Goal: Information Seeking & Learning: Learn about a topic

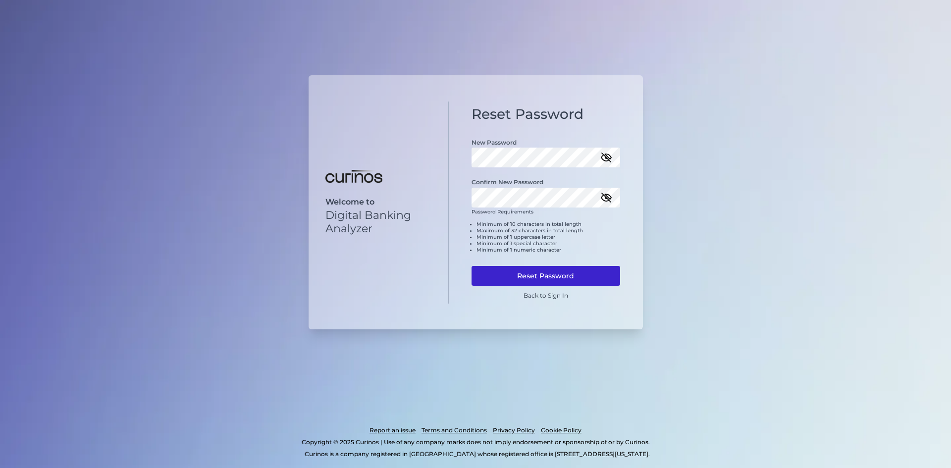
click at [559, 274] on button "Reset Password" at bounding box center [546, 276] width 149 height 20
drag, startPoint x: 500, startPoint y: 270, endPoint x: 527, endPoint y: 310, distance: 48.2
click at [500, 270] on button "Reset Password" at bounding box center [546, 276] width 149 height 20
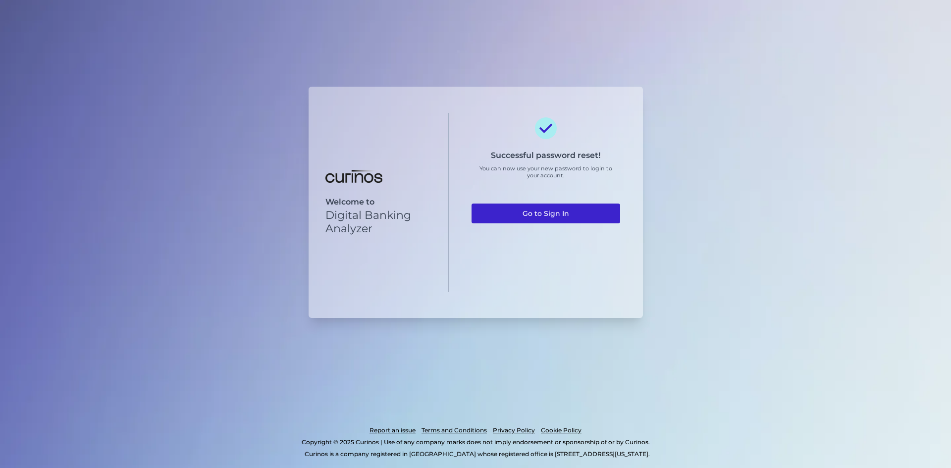
click at [556, 210] on link "Go to Sign In" at bounding box center [546, 214] width 149 height 20
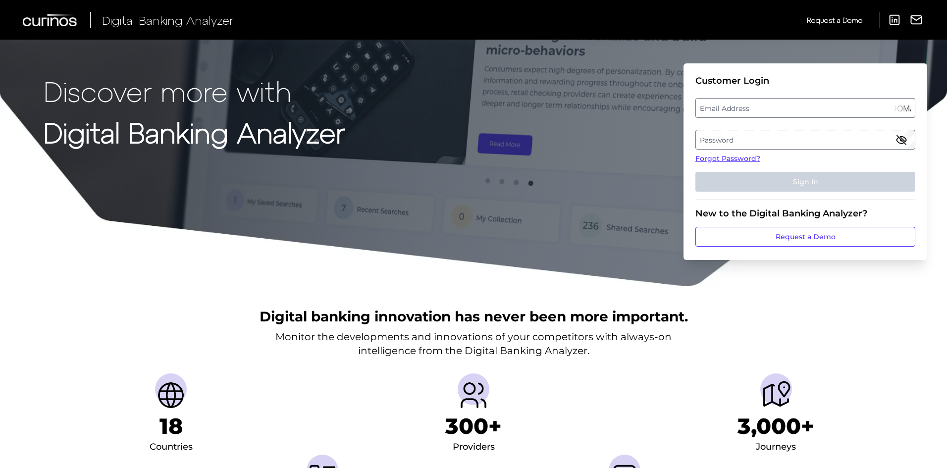
click at [641, 210] on div "Discover more with Digital Banking Analyzer Customer Login Email Address [PERSO…" at bounding box center [473, 143] width 947 height 287
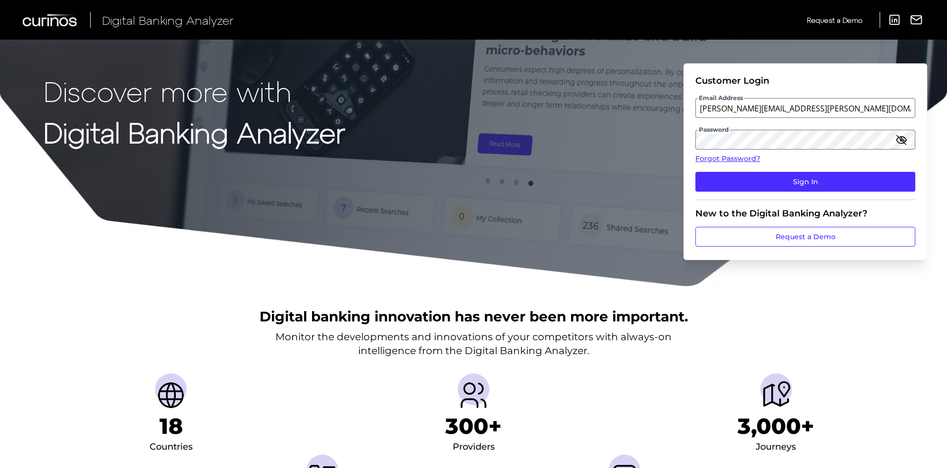
drag, startPoint x: 726, startPoint y: 176, endPoint x: 625, endPoint y: 164, distance: 102.2
click at [726, 176] on button "Sign In" at bounding box center [805, 182] width 220 height 20
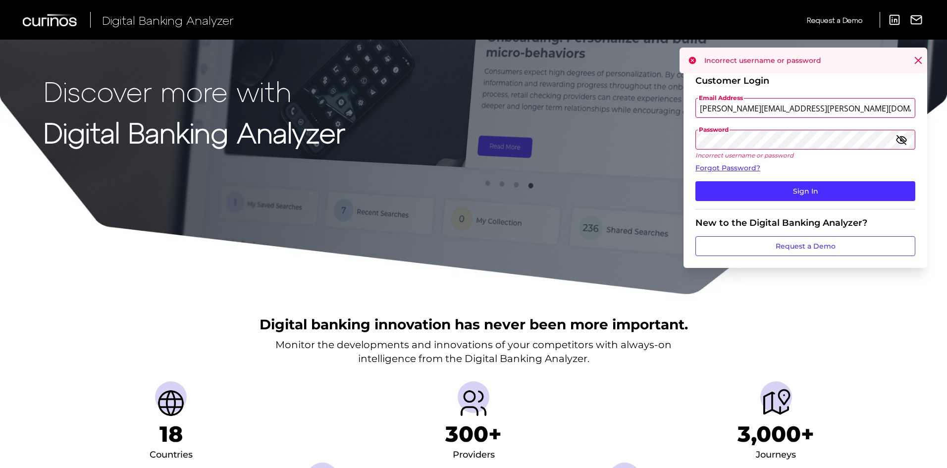
click at [688, 142] on form "Customer Login Email Address [PERSON_NAME][EMAIL_ADDRESS][PERSON_NAME][DOMAIN_N…" at bounding box center [805, 165] width 244 height 205
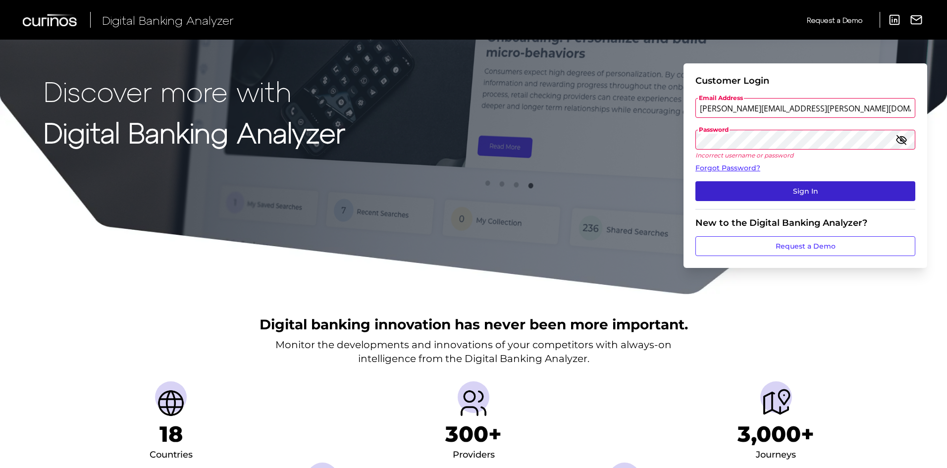
click at [794, 193] on button "Sign In" at bounding box center [805, 191] width 220 height 20
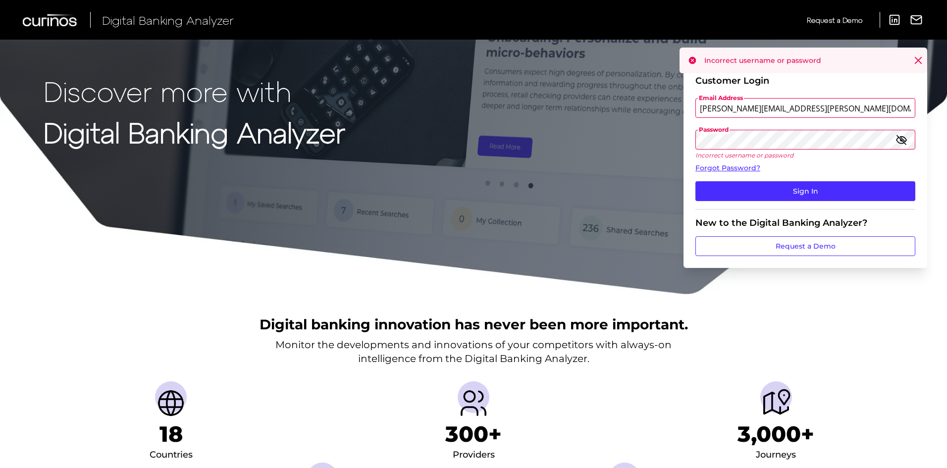
drag, startPoint x: 786, startPoint y: 106, endPoint x: 784, endPoint y: 111, distance: 5.3
click at [786, 106] on input "[PERSON_NAME][EMAIL_ADDRESS][PERSON_NAME][DOMAIN_NAME]" at bounding box center [805, 108] width 220 height 20
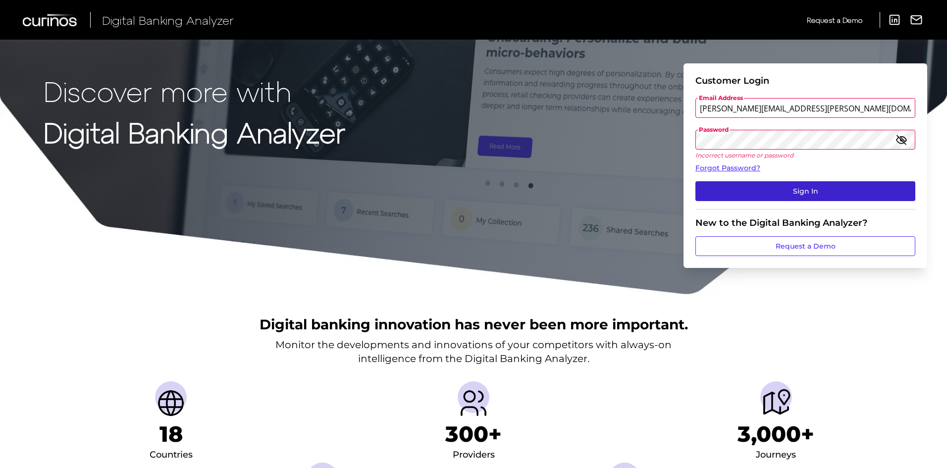
type input "[PERSON_NAME][EMAIL_ADDRESS][PERSON_NAME][DOMAIN_NAME]"
click at [833, 196] on button "Sign In" at bounding box center [805, 191] width 220 height 20
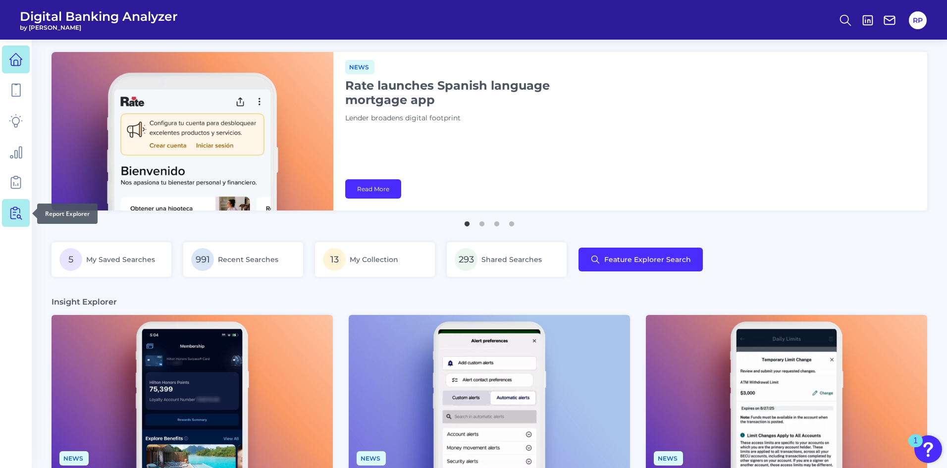
click at [18, 210] on icon at bounding box center [16, 213] width 14 height 14
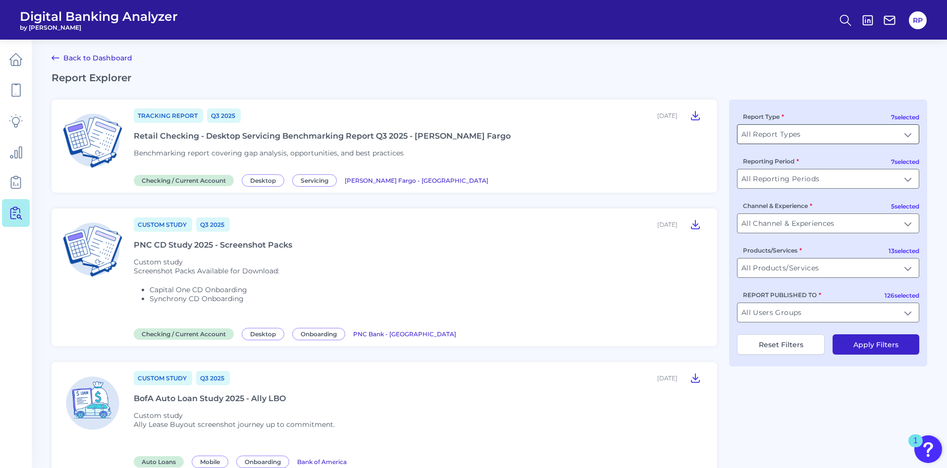
click at [819, 131] on input "All Report Types" at bounding box center [827, 134] width 181 height 19
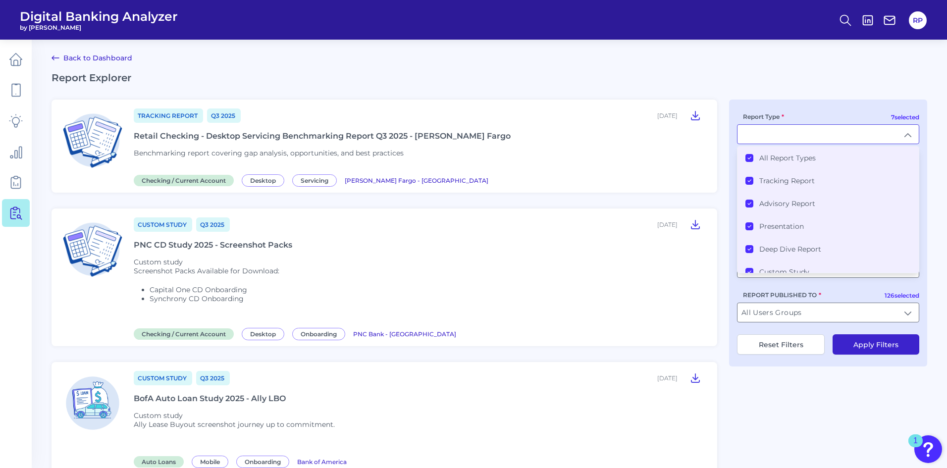
click at [711, 265] on article "Custom Study Q3 [DATE], 2025 PNC CD Study 2025 - Screenshot Packs Custom study …" at bounding box center [385, 278] width 666 height 138
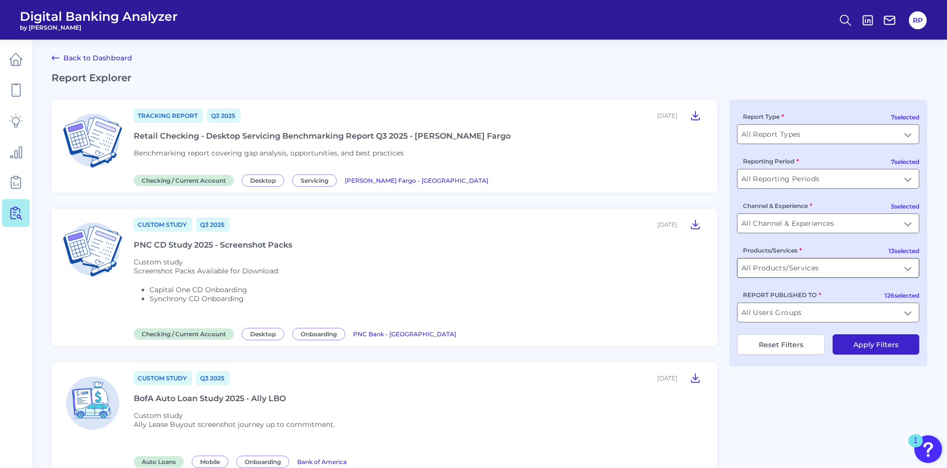
click at [896, 273] on input "All Products/Services" at bounding box center [827, 268] width 181 height 19
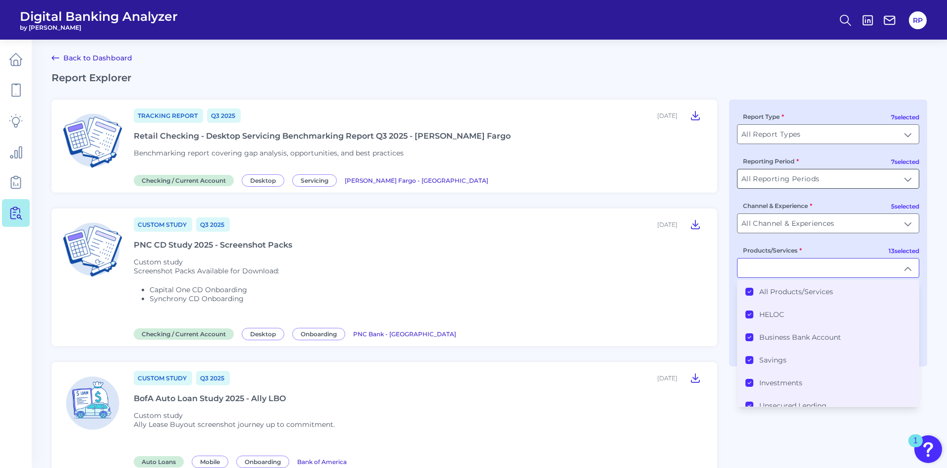
click at [910, 178] on input "All Reporting Periods" at bounding box center [827, 178] width 181 height 19
type input "All Products/Services"
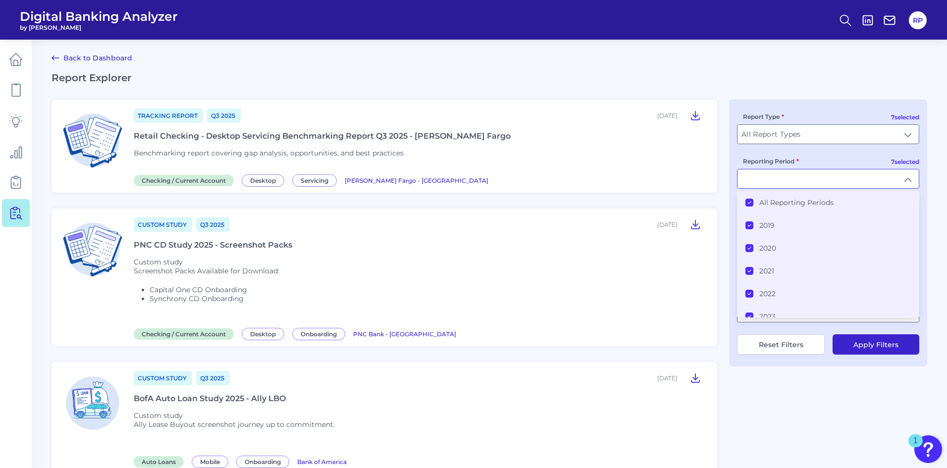
type input "All Reporting Periods"
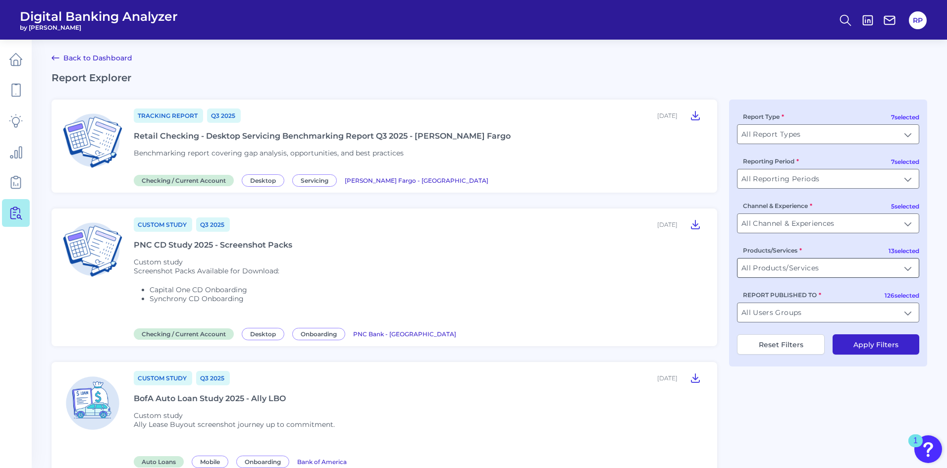
click at [833, 272] on input "All Products/Services" at bounding box center [827, 268] width 181 height 19
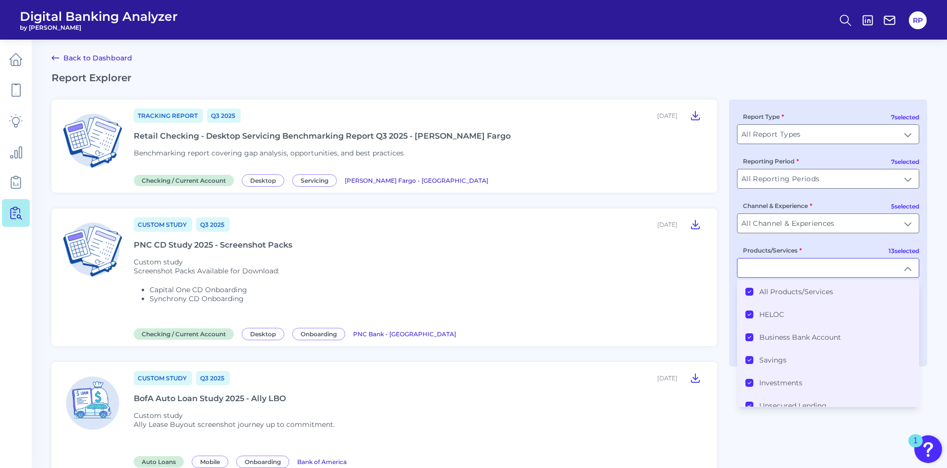
click at [807, 292] on label "All Products/Services" at bounding box center [796, 291] width 74 height 9
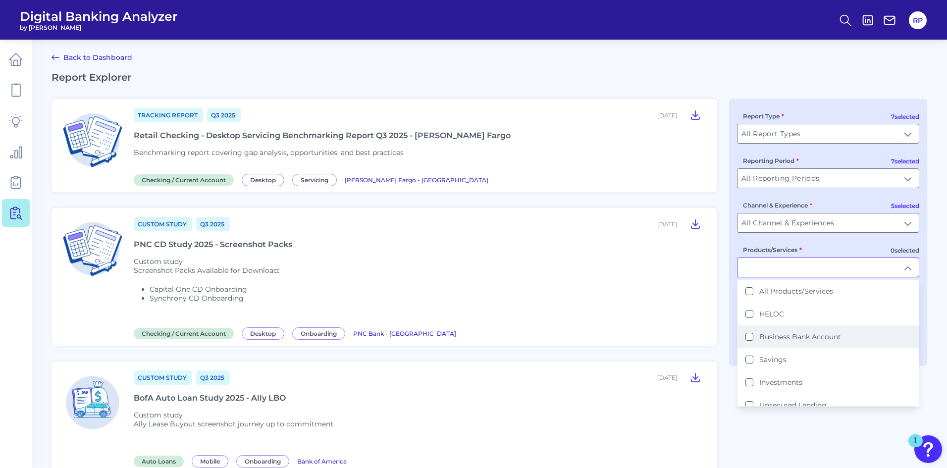
click at [798, 341] on label "Business Bank Account" at bounding box center [800, 336] width 82 height 9
type input "Business Bank Account"
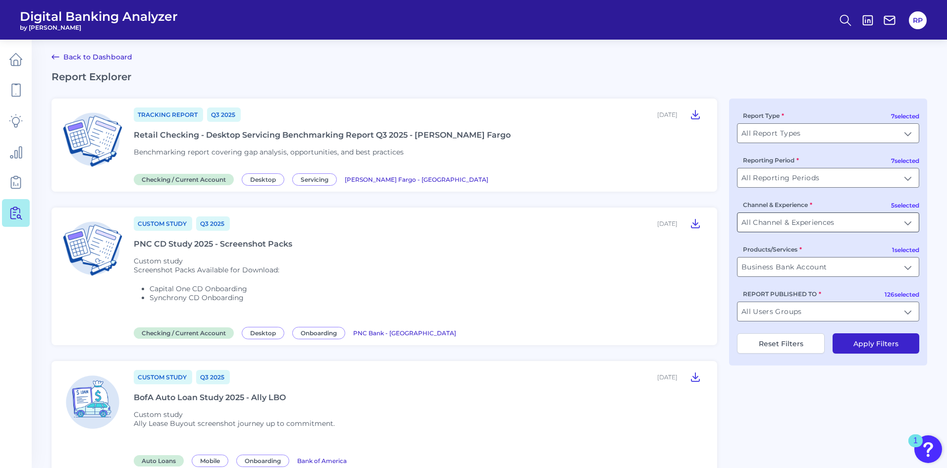
click at [835, 226] on input "All Channel & Experiences" at bounding box center [827, 222] width 181 height 19
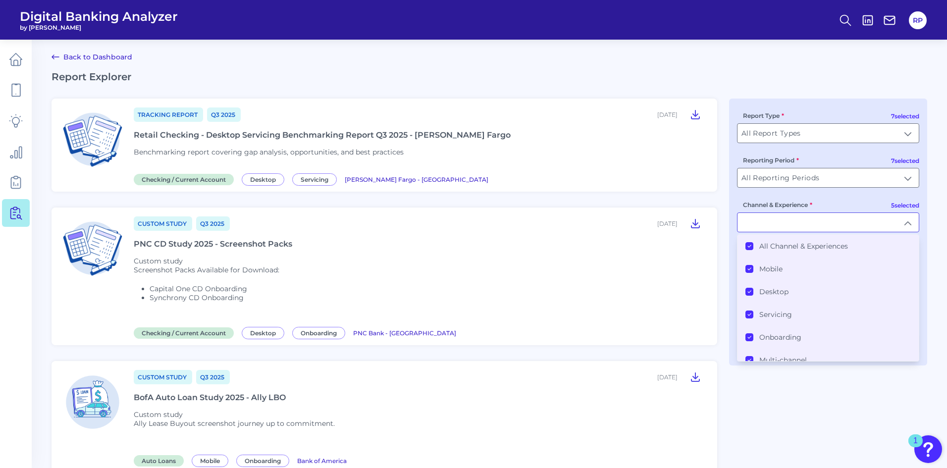
click at [802, 242] on label "All Channel & Experiences" at bounding box center [803, 246] width 89 height 9
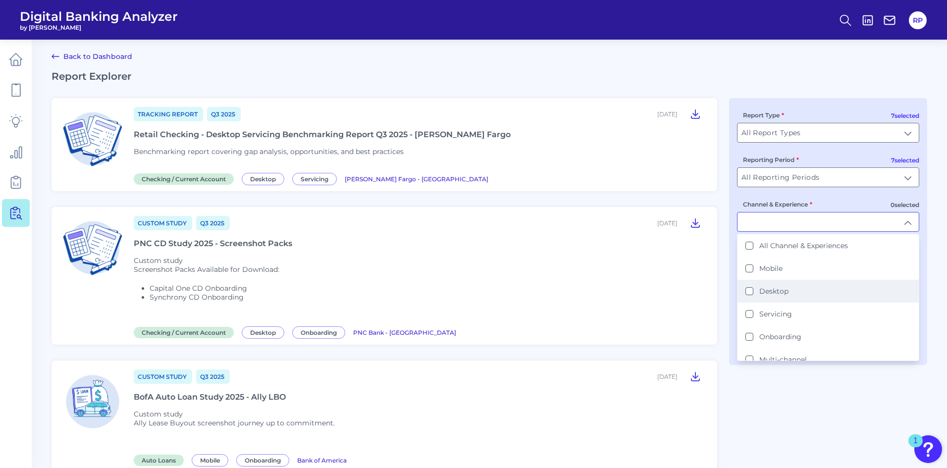
click at [772, 295] on label "Desktop" at bounding box center [773, 291] width 29 height 9
drag, startPoint x: 779, startPoint y: 340, endPoint x: 918, endPoint y: 321, distance: 140.4
click at [779, 340] on label "Onboarding" at bounding box center [780, 336] width 42 height 9
type input "Desktop, Onboarding"
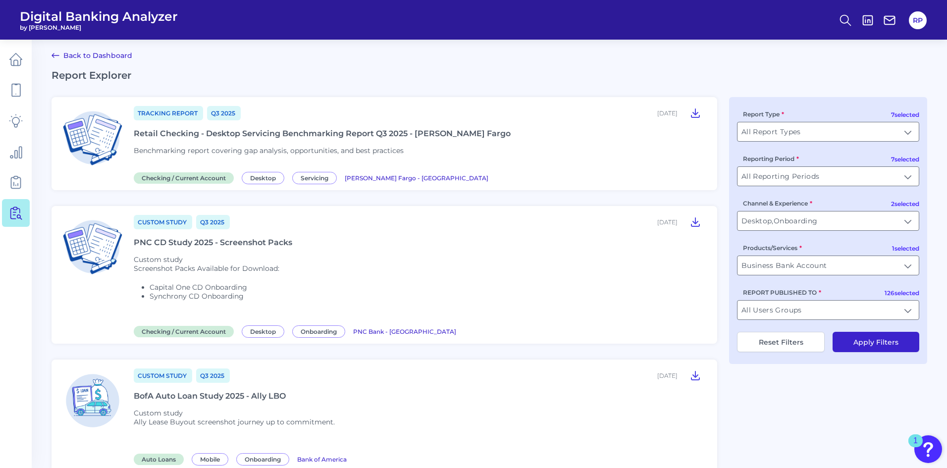
click at [884, 348] on button "Apply Filters" at bounding box center [876, 342] width 87 height 20
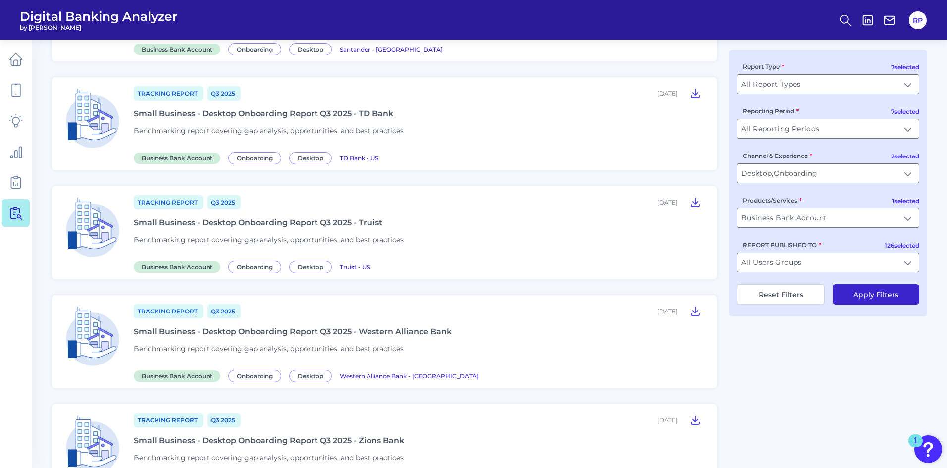
scroll to position [993, 0]
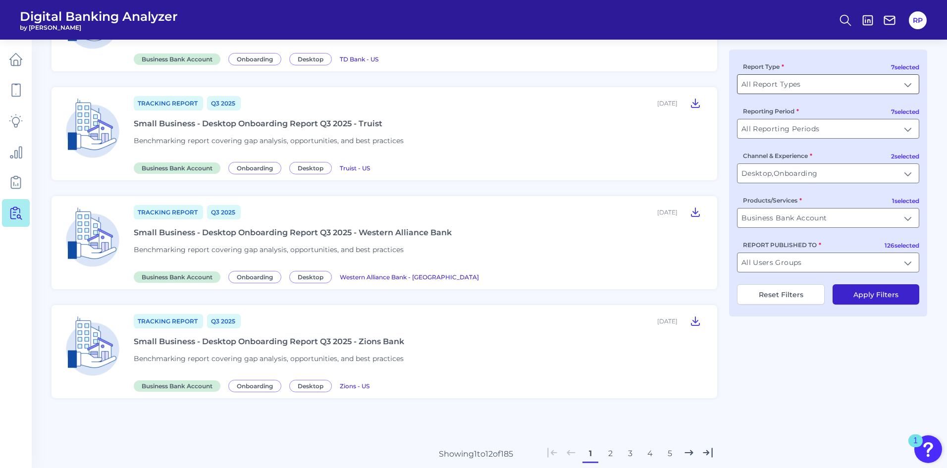
click at [828, 88] on input "All Report Types" at bounding box center [827, 84] width 181 height 19
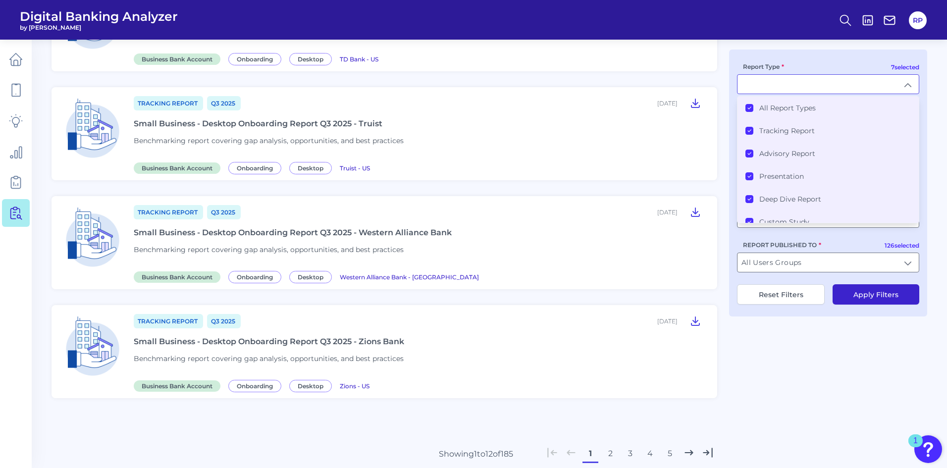
type input "All Report Types"
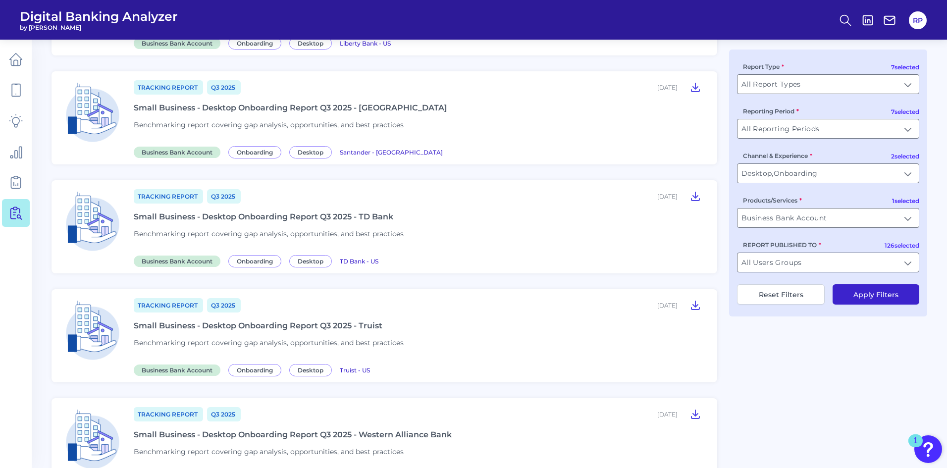
scroll to position [745, 0]
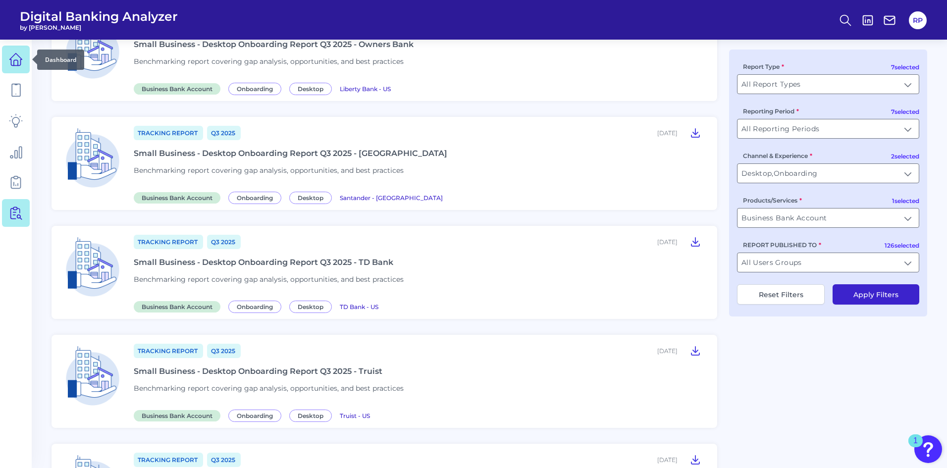
click at [19, 60] on icon at bounding box center [16, 59] width 14 height 14
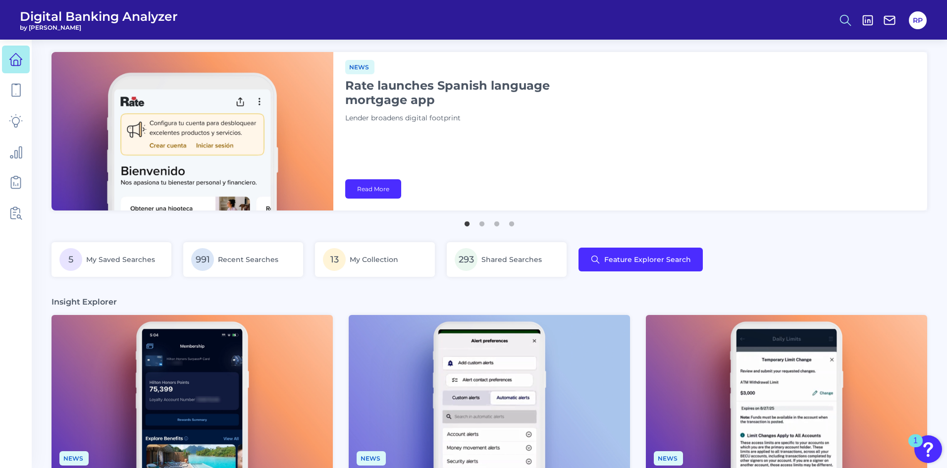
click at [851, 14] on icon at bounding box center [846, 20] width 14 height 14
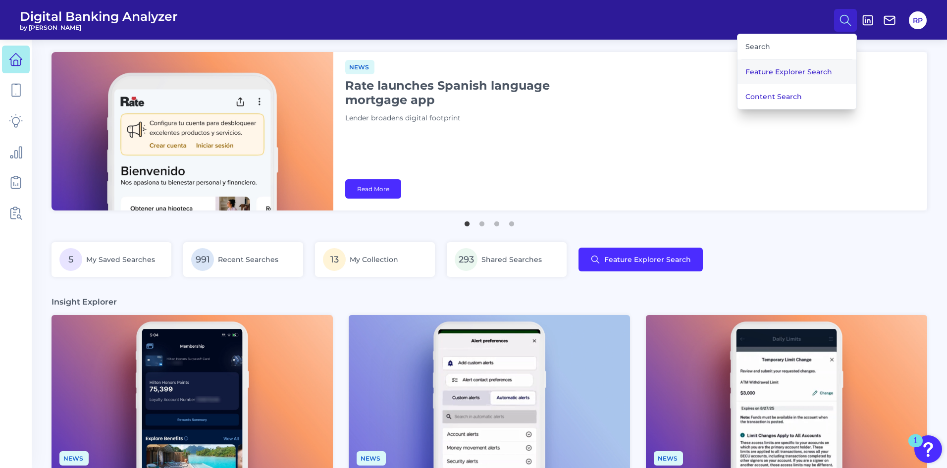
click at [803, 64] on button "Feature Explorer Search" at bounding box center [796, 71] width 119 height 25
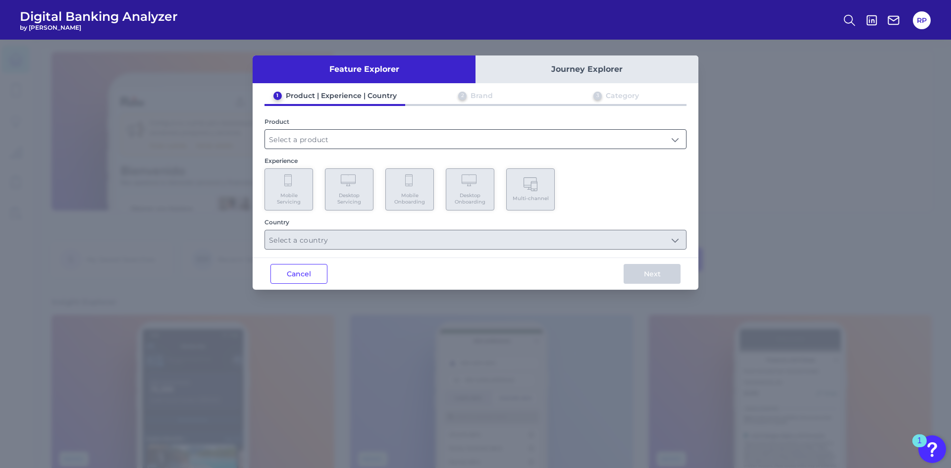
click at [442, 132] on input "text" at bounding box center [475, 139] width 421 height 19
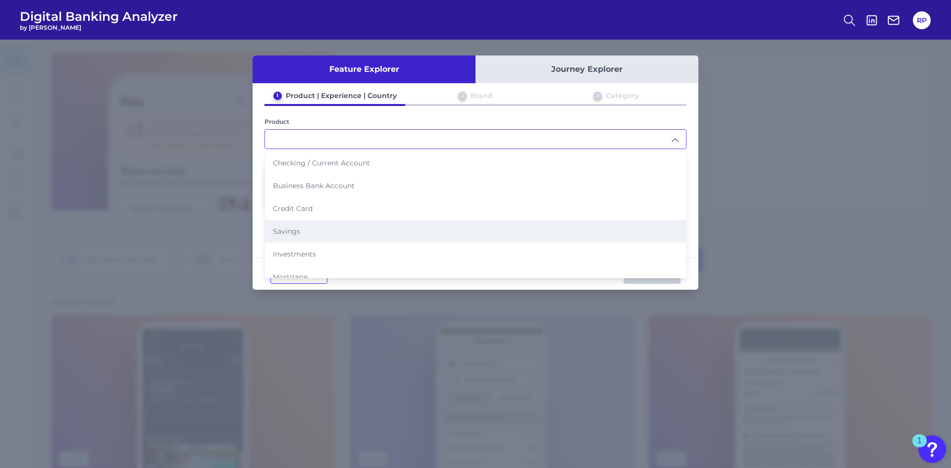
scroll to position [102, 0]
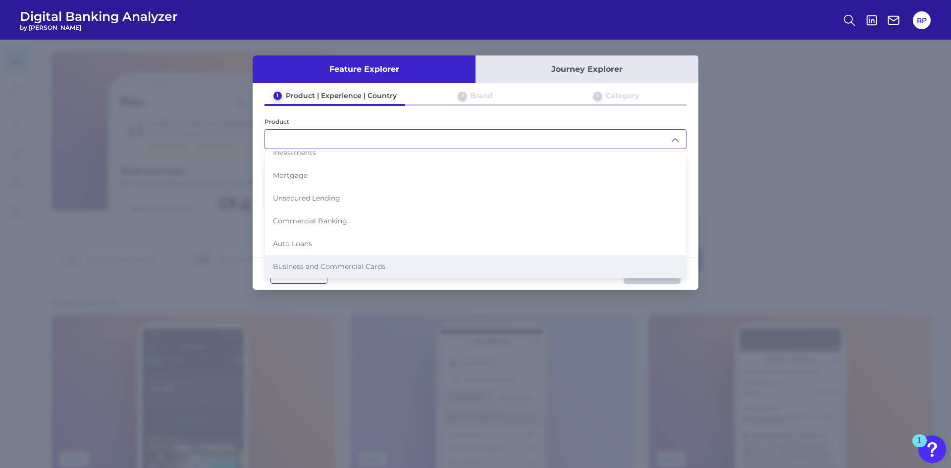
click at [338, 266] on span "Business and Commercial Cards" at bounding box center [329, 266] width 112 height 9
type input "Business and Commercial Cards"
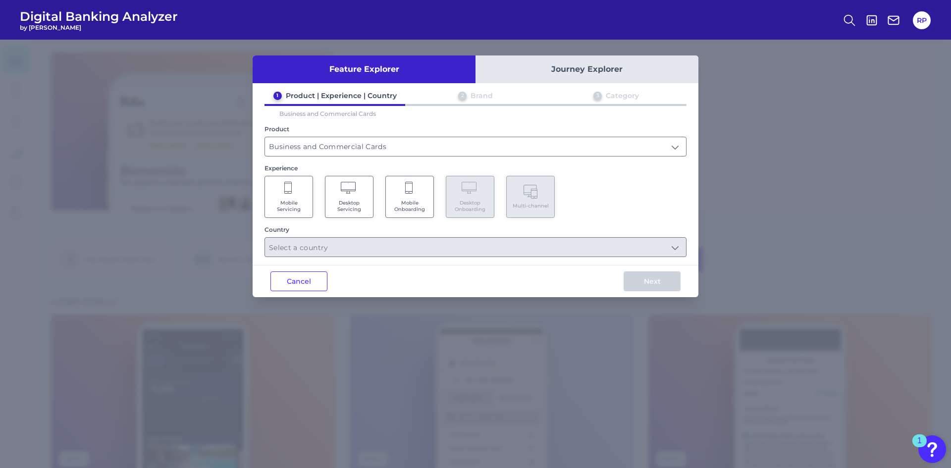
click at [367, 201] on span "Desktop Servicing" at bounding box center [349, 206] width 38 height 13
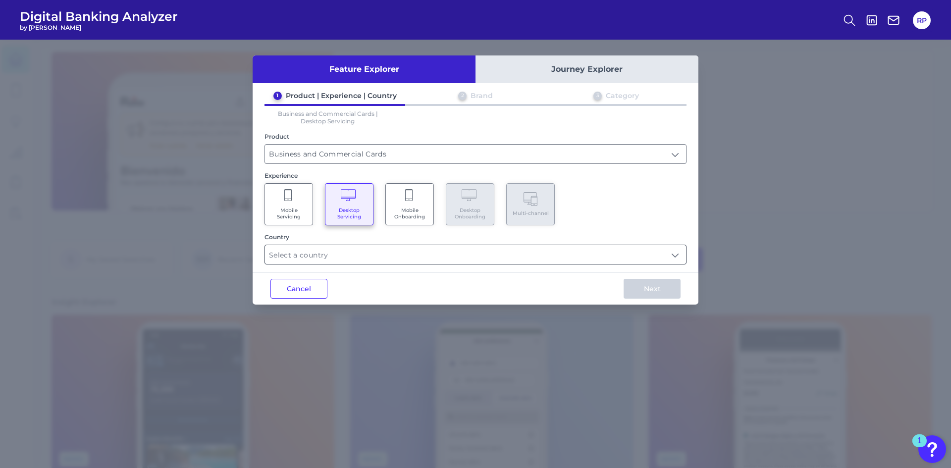
click at [386, 250] on input "text" at bounding box center [475, 254] width 421 height 19
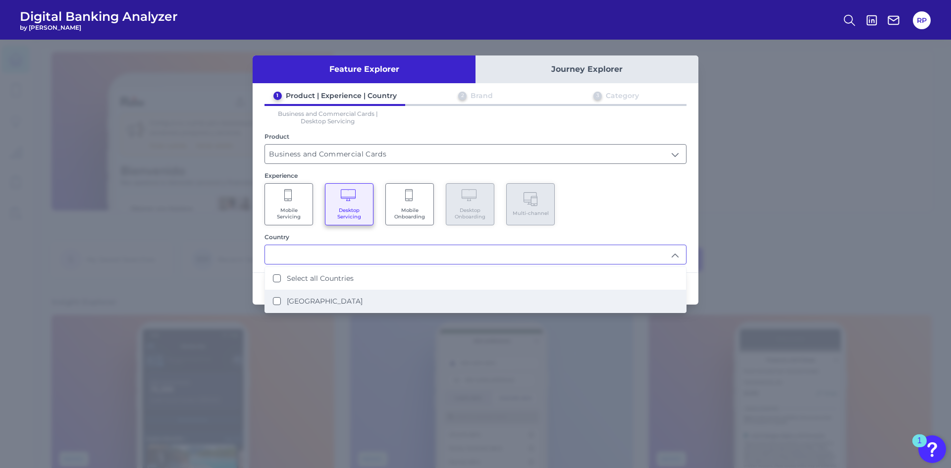
click at [321, 298] on label "[GEOGRAPHIC_DATA]" at bounding box center [325, 301] width 76 height 9
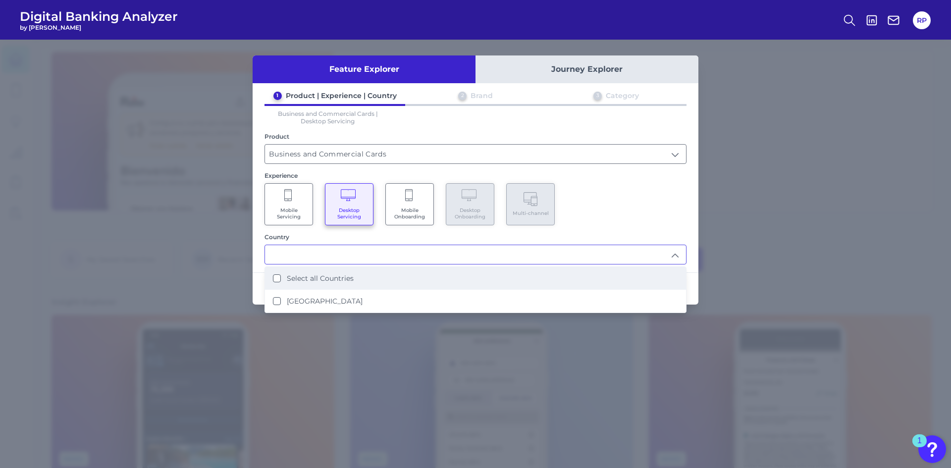
type input "Select all Countries"
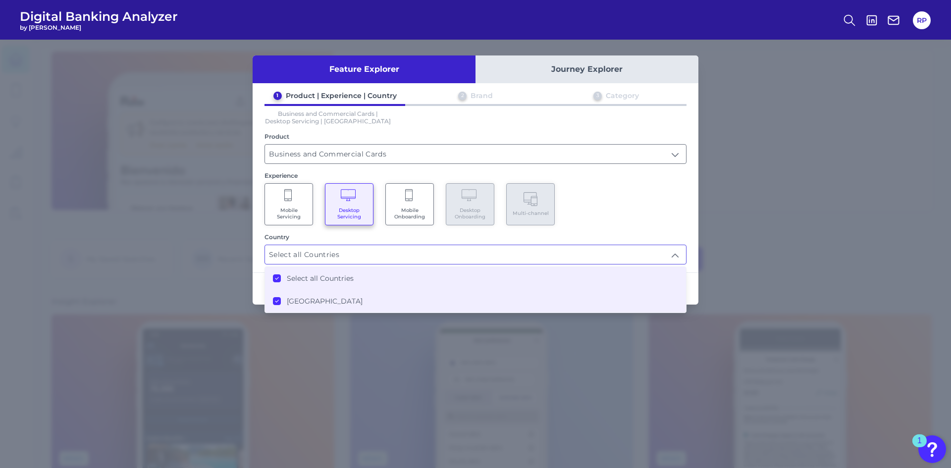
click at [576, 222] on div "Mobile Servicing Desktop Servicing Mobile Onboarding Desktop Onboarding Multi-c…" at bounding box center [475, 204] width 422 height 42
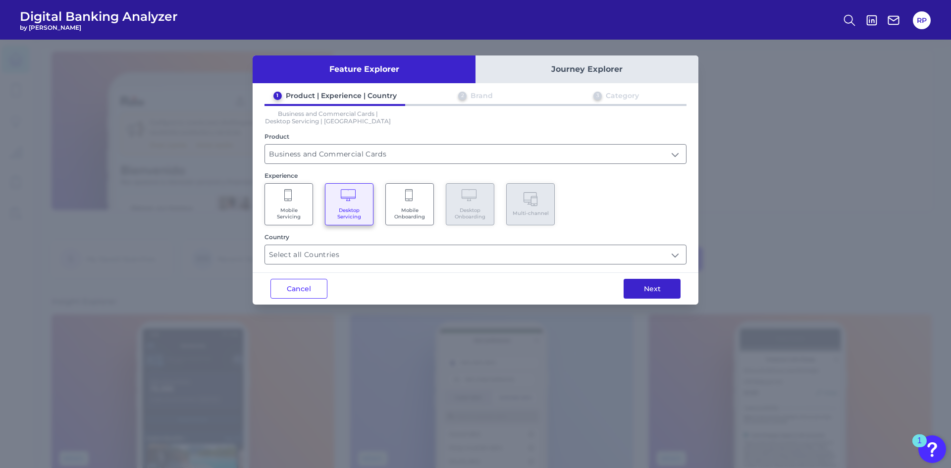
click at [658, 285] on button "Next" at bounding box center [652, 289] width 57 height 20
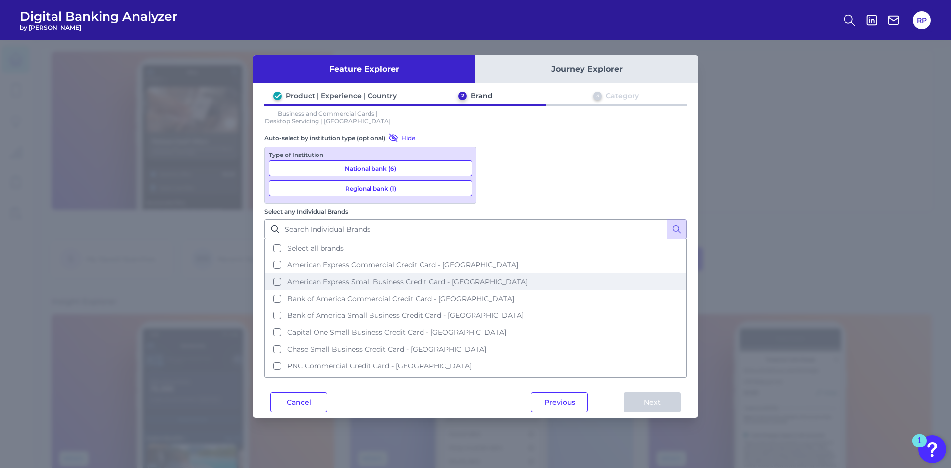
click at [391, 275] on button "American Express Small Business Credit Card - [GEOGRAPHIC_DATA]" at bounding box center [475, 281] width 420 height 17
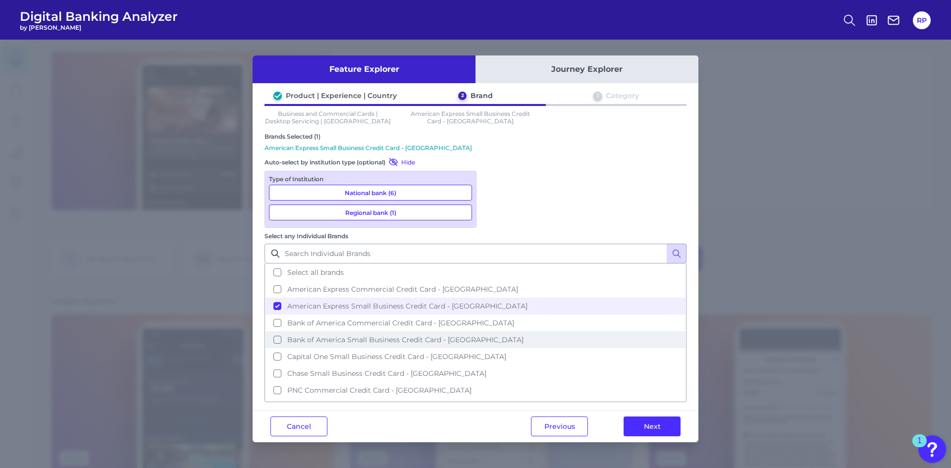
click at [360, 336] on span "Bank of America Small Business Credit Card - [GEOGRAPHIC_DATA]" at bounding box center [405, 339] width 236 height 9
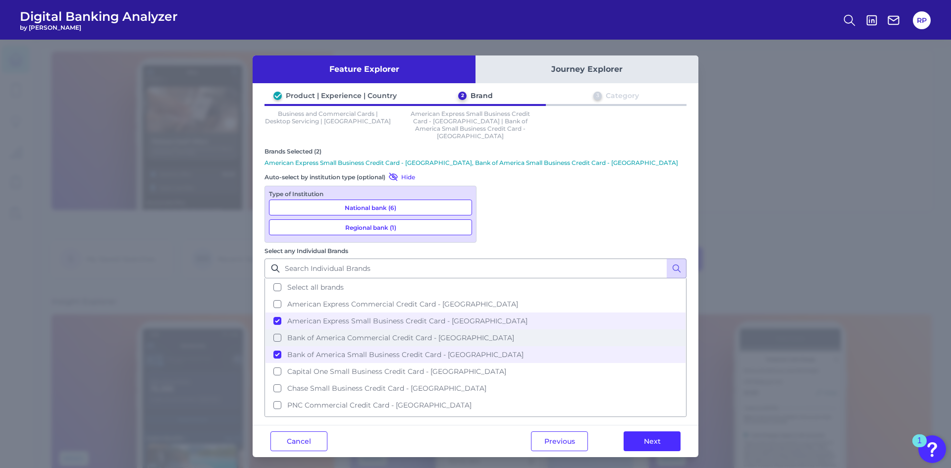
scroll to position [31, 0]
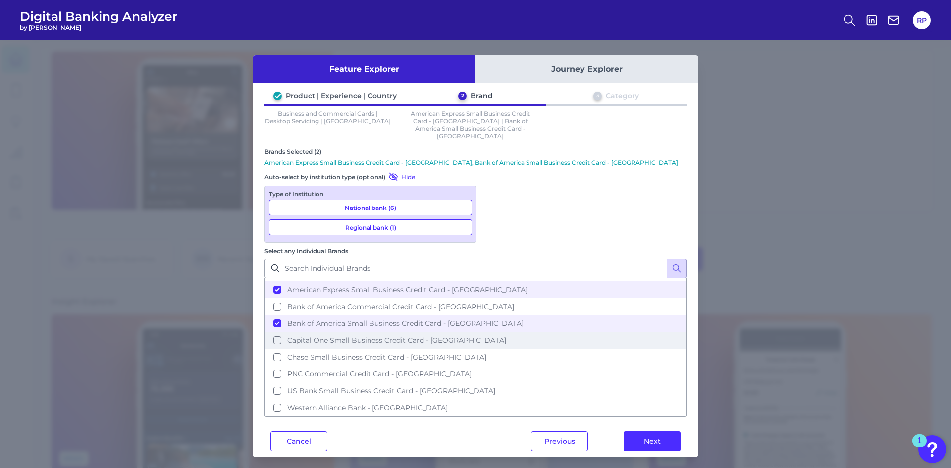
click at [358, 340] on button "Capital One Small Business Credit Card - [GEOGRAPHIC_DATA]" at bounding box center [475, 340] width 420 height 17
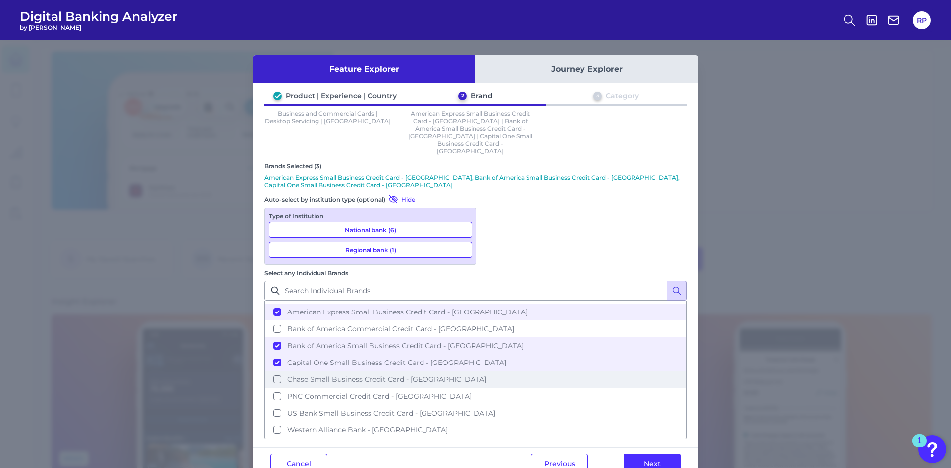
click at [364, 375] on span "Chase Small Business Credit Card - [GEOGRAPHIC_DATA]" at bounding box center [386, 379] width 199 height 9
click at [373, 405] on button "US Bank Small Business Credit Card - [GEOGRAPHIC_DATA]" at bounding box center [475, 413] width 420 height 17
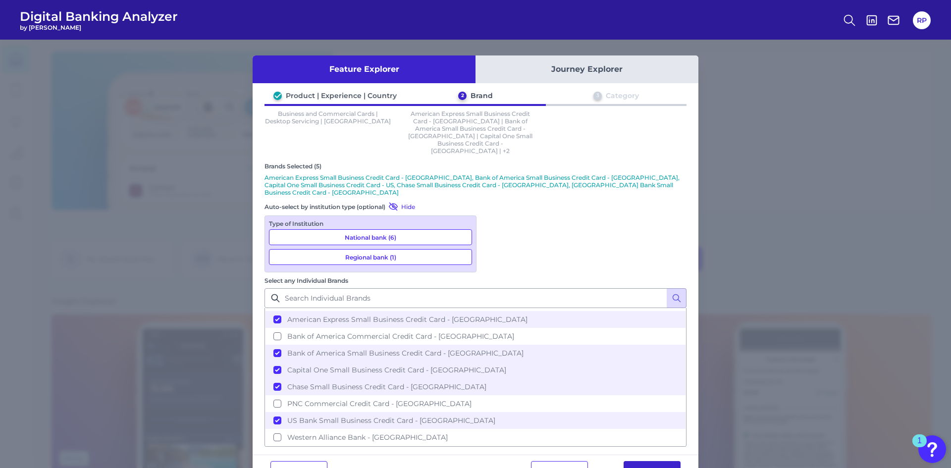
click at [640, 461] on button "Next" at bounding box center [652, 471] width 57 height 20
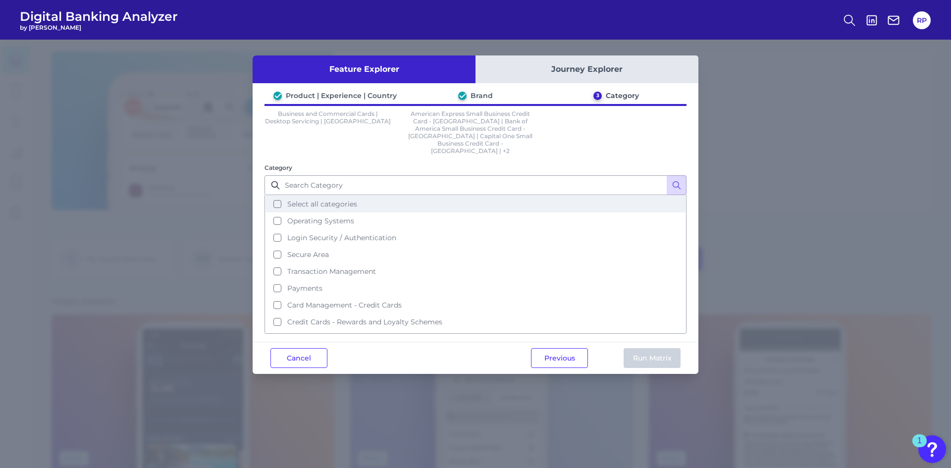
click at [320, 196] on button "Select all categories" at bounding box center [475, 204] width 420 height 17
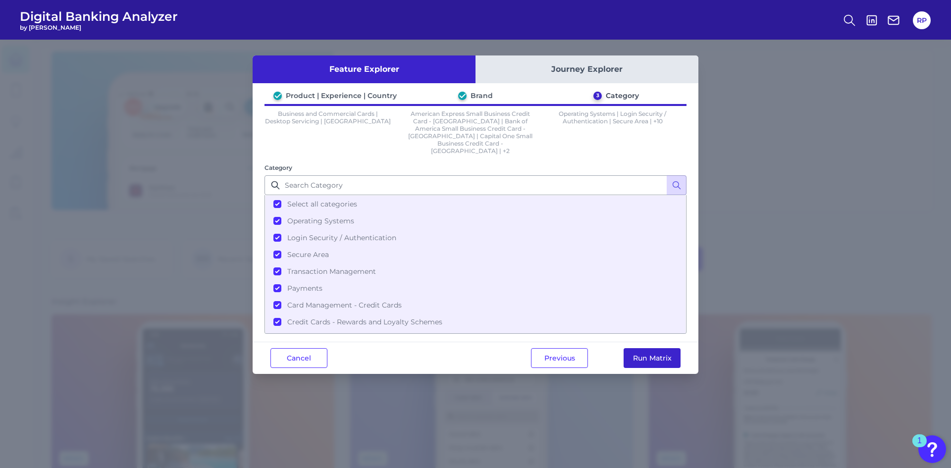
click at [666, 348] on button "Run Matrix" at bounding box center [652, 358] width 57 height 20
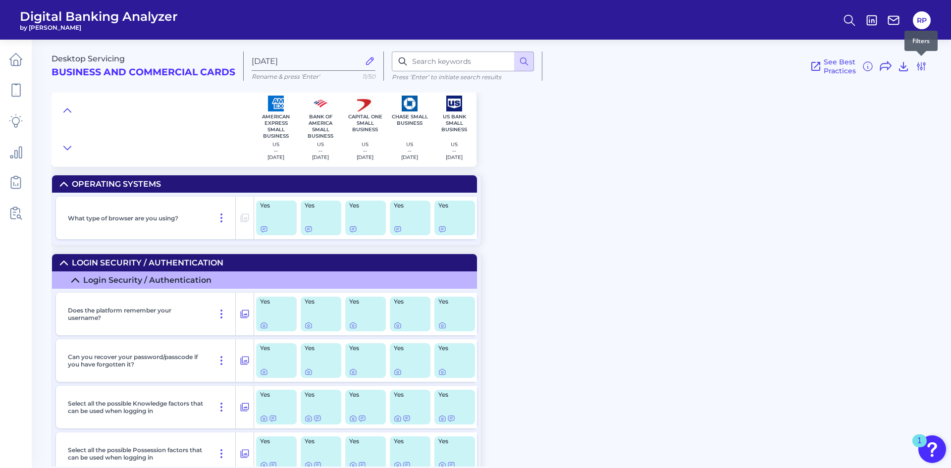
drag, startPoint x: 924, startPoint y: 66, endPoint x: 839, endPoint y: 94, distance: 89.6
click at [924, 66] on icon at bounding box center [921, 66] width 12 height 12
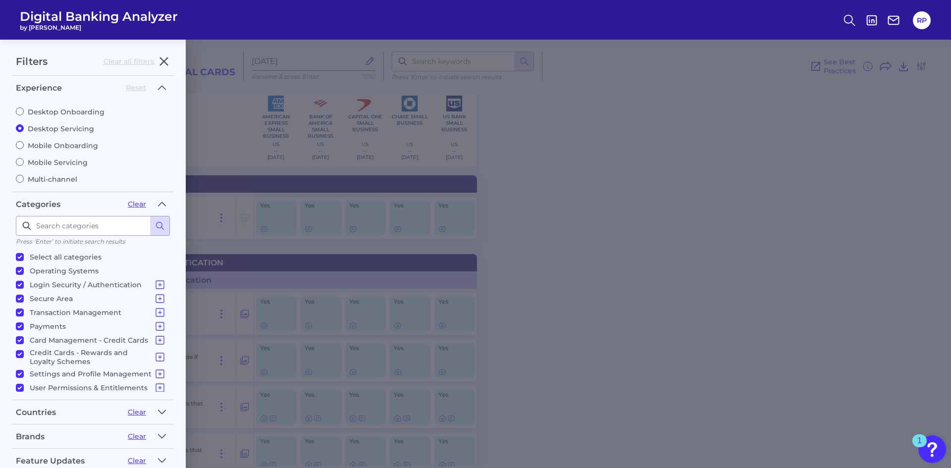
click at [66, 147] on label "Mobile Onboarding" at bounding box center [93, 145] width 154 height 9
click at [24, 147] on input "Mobile Onboarding" at bounding box center [20, 145] width 8 height 8
radio input "true"
radio input "false"
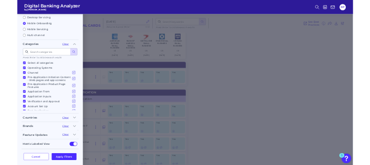
scroll to position [85, 0]
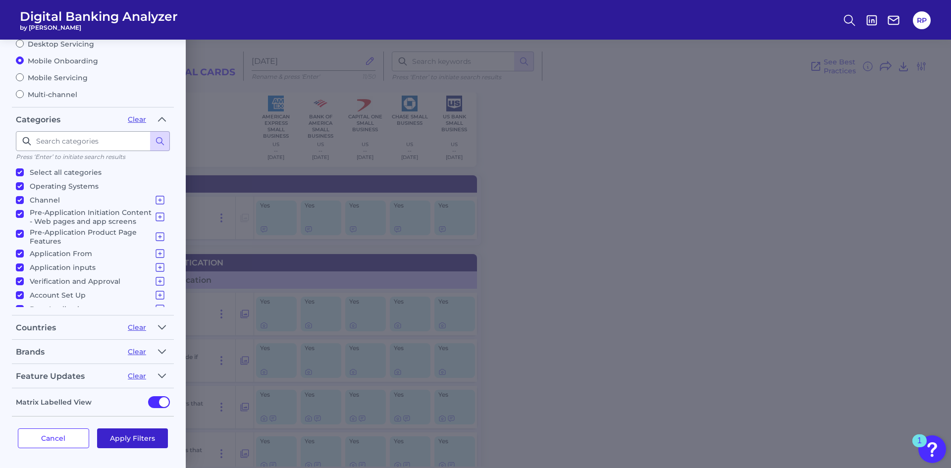
click at [164, 436] on button "Apply Filters" at bounding box center [132, 438] width 71 height 20
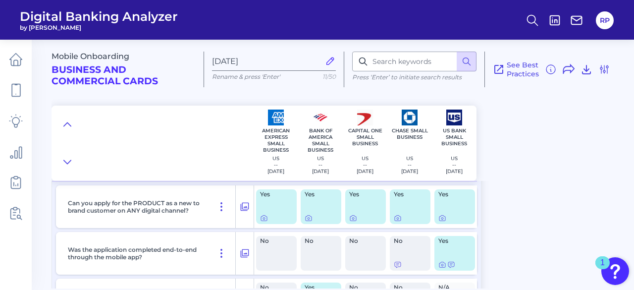
scroll to position [99, 0]
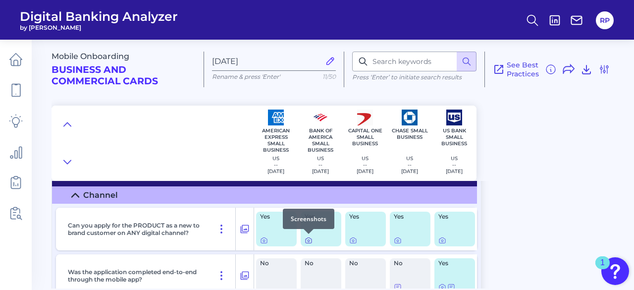
click at [308, 239] on icon at bounding box center [309, 240] width 8 height 8
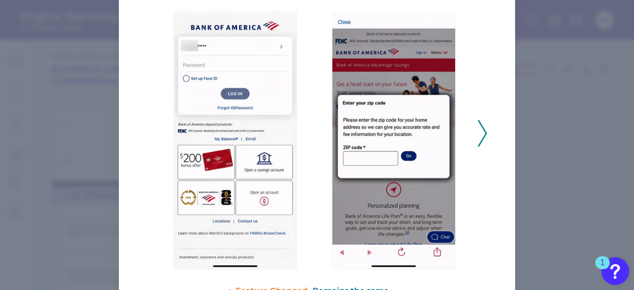
click at [478, 133] on icon at bounding box center [482, 133] width 9 height 27
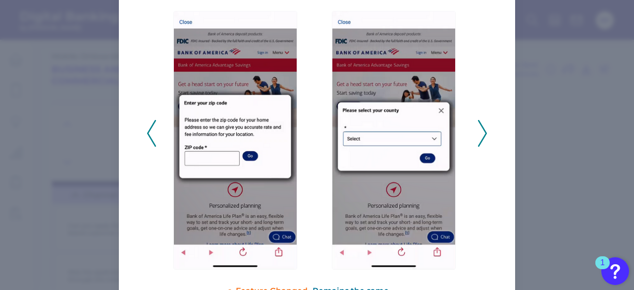
click at [478, 133] on icon at bounding box center [482, 133] width 9 height 27
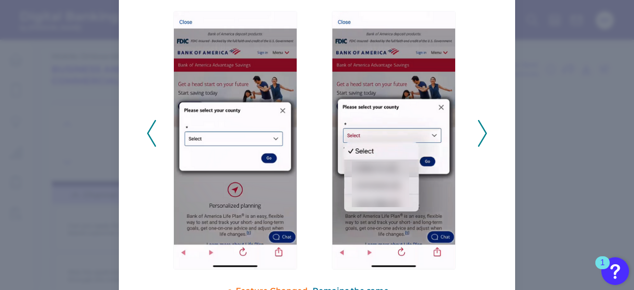
click at [478, 133] on icon at bounding box center [482, 133] width 9 height 27
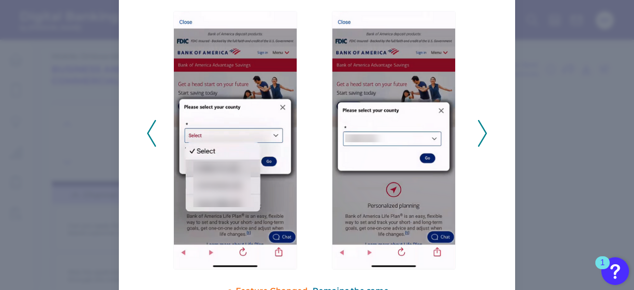
click at [478, 133] on icon at bounding box center [482, 133] width 9 height 27
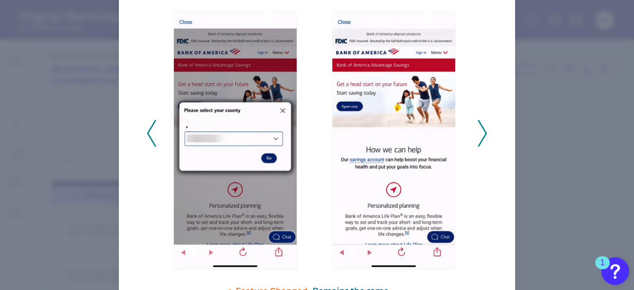
click at [478, 133] on icon at bounding box center [482, 133] width 9 height 27
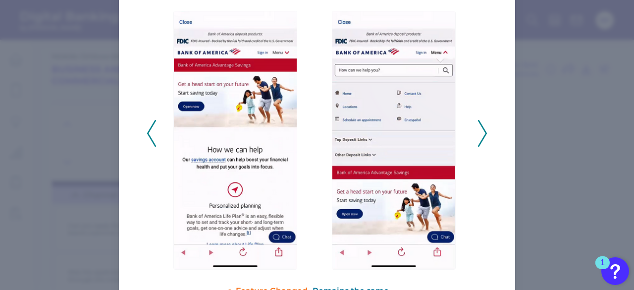
click at [478, 133] on icon at bounding box center [482, 133] width 9 height 27
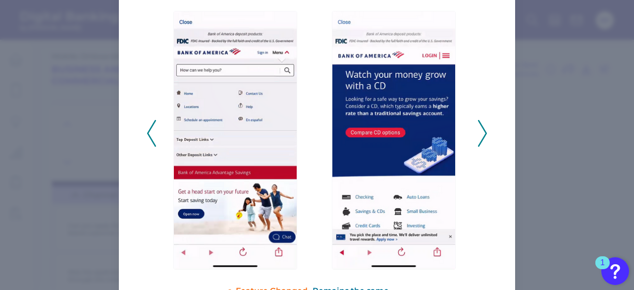
click at [478, 133] on icon at bounding box center [482, 133] width 9 height 27
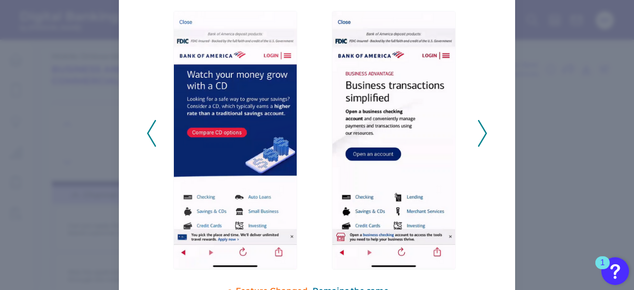
click at [478, 133] on icon at bounding box center [482, 133] width 9 height 27
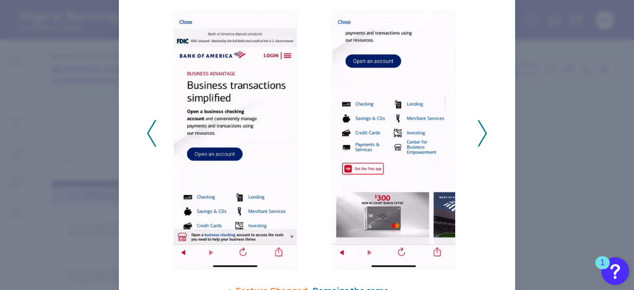
click at [478, 133] on icon at bounding box center [482, 133] width 9 height 27
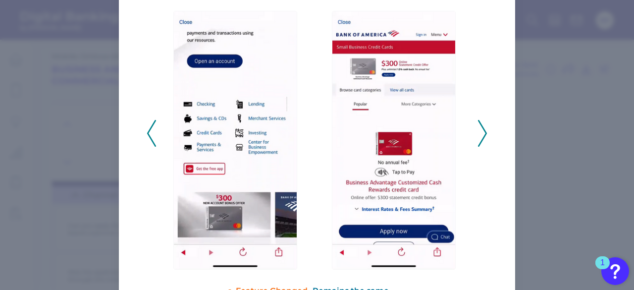
click at [478, 133] on icon at bounding box center [482, 133] width 9 height 27
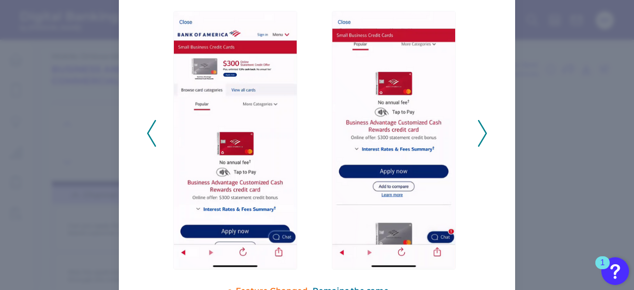
click at [478, 133] on icon at bounding box center [482, 133] width 9 height 27
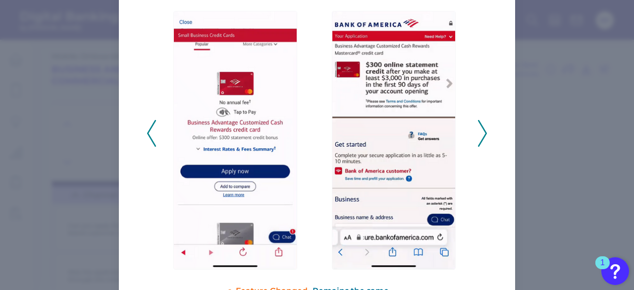
drag, startPoint x: 542, startPoint y: 123, endPoint x: 509, endPoint y: 145, distance: 39.6
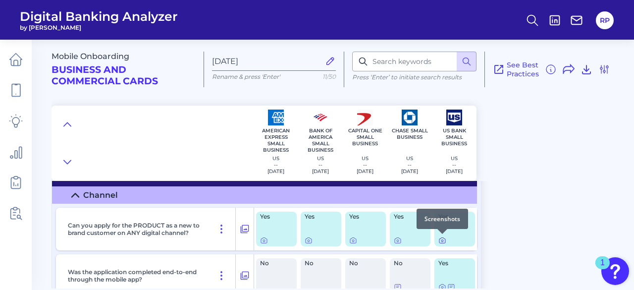
click at [441, 240] on icon at bounding box center [442, 240] width 8 height 8
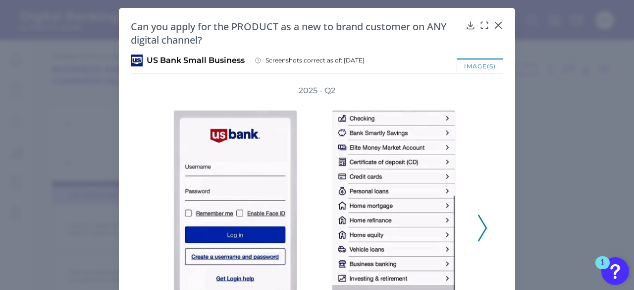
click at [480, 226] on icon at bounding box center [482, 227] width 9 height 27
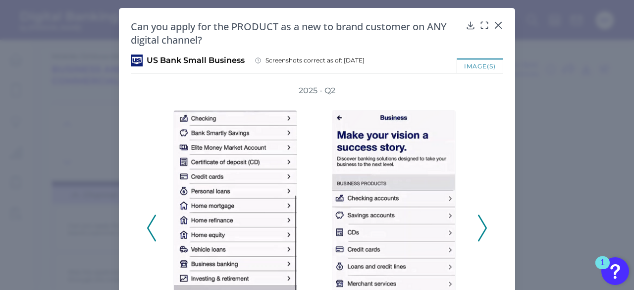
click at [480, 226] on icon at bounding box center [482, 227] width 9 height 27
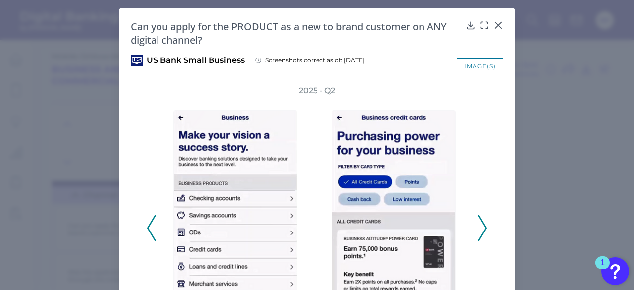
click at [480, 226] on icon at bounding box center [482, 227] width 9 height 27
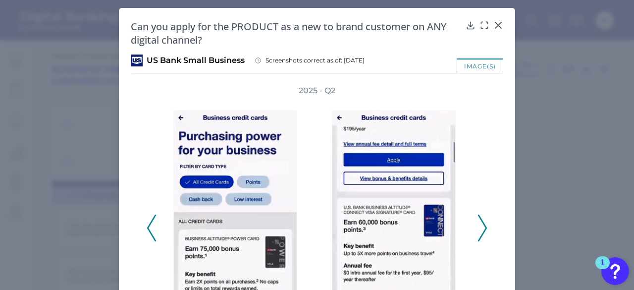
click at [480, 226] on icon at bounding box center [482, 227] width 9 height 27
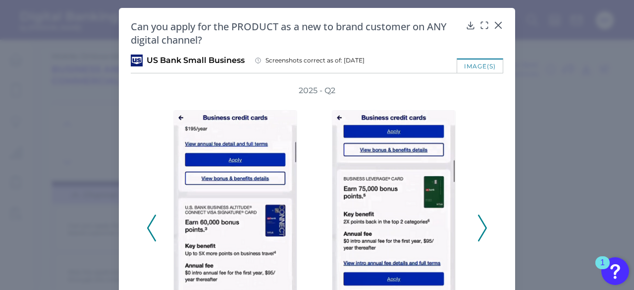
click at [480, 226] on icon at bounding box center [482, 227] width 9 height 27
